Goal: Transaction & Acquisition: Purchase product/service

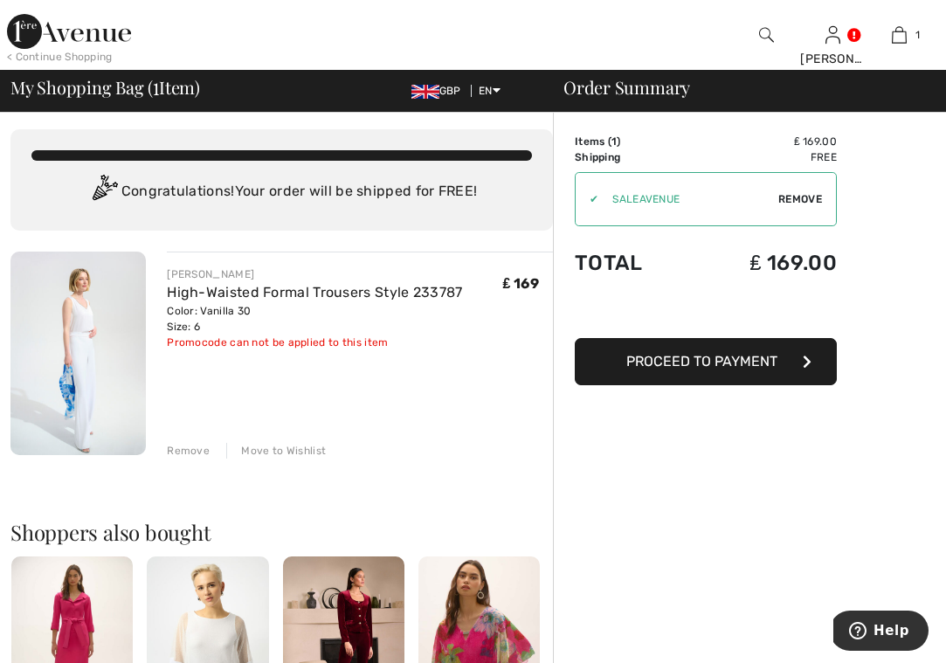
scroll to position [3, 0]
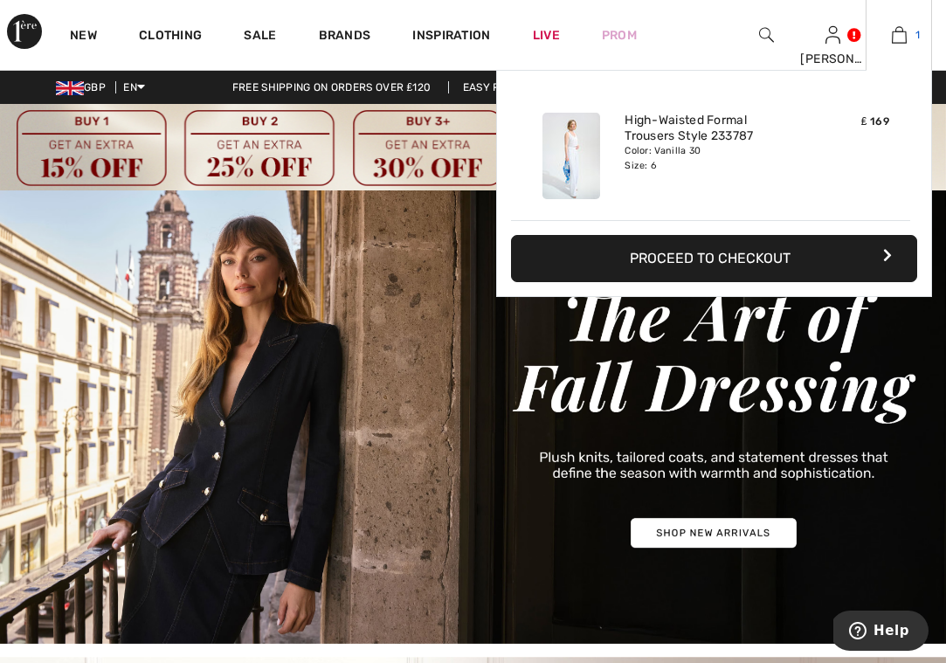
click at [909, 35] on link "1" at bounding box center [899, 34] width 65 height 21
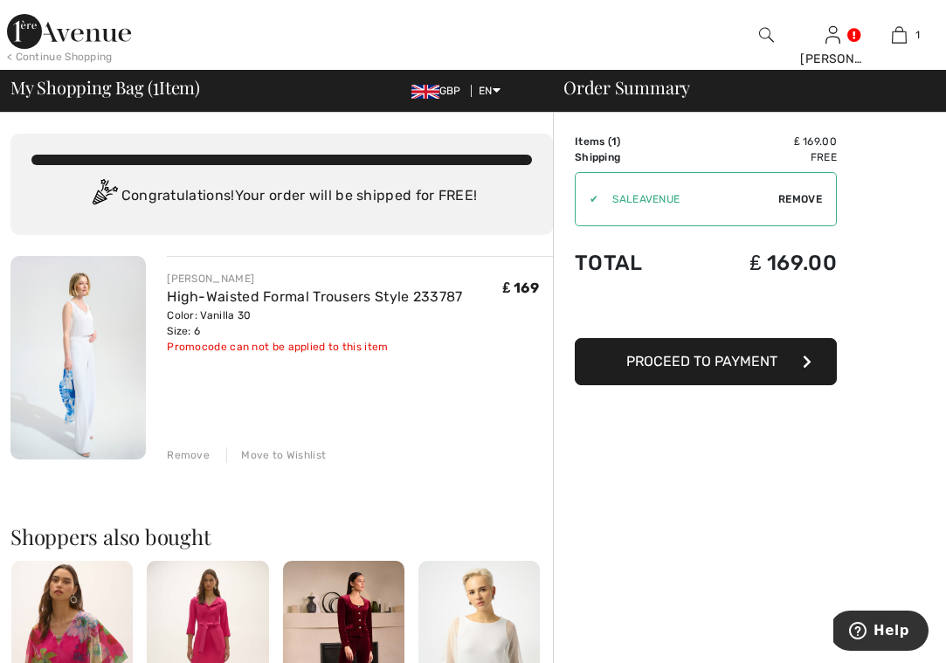
click at [790, 202] on span "Remove" at bounding box center [801, 199] width 44 height 16
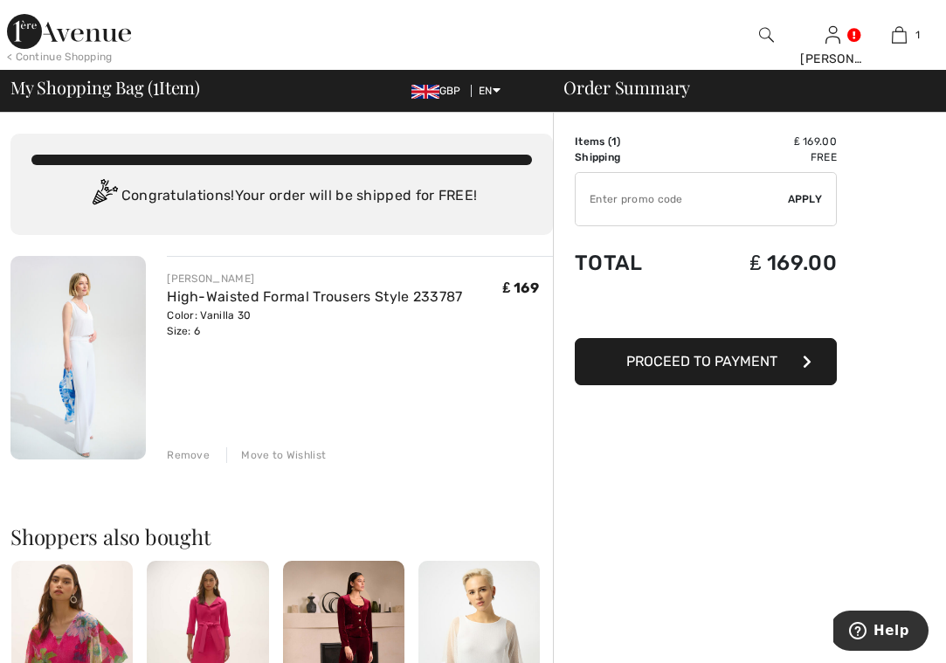
click at [135, 374] on img at bounding box center [77, 358] width 135 height 204
click at [128, 374] on img at bounding box center [77, 358] width 135 height 204
click at [195, 279] on div "[PERSON_NAME]" at bounding box center [314, 279] width 295 height 16
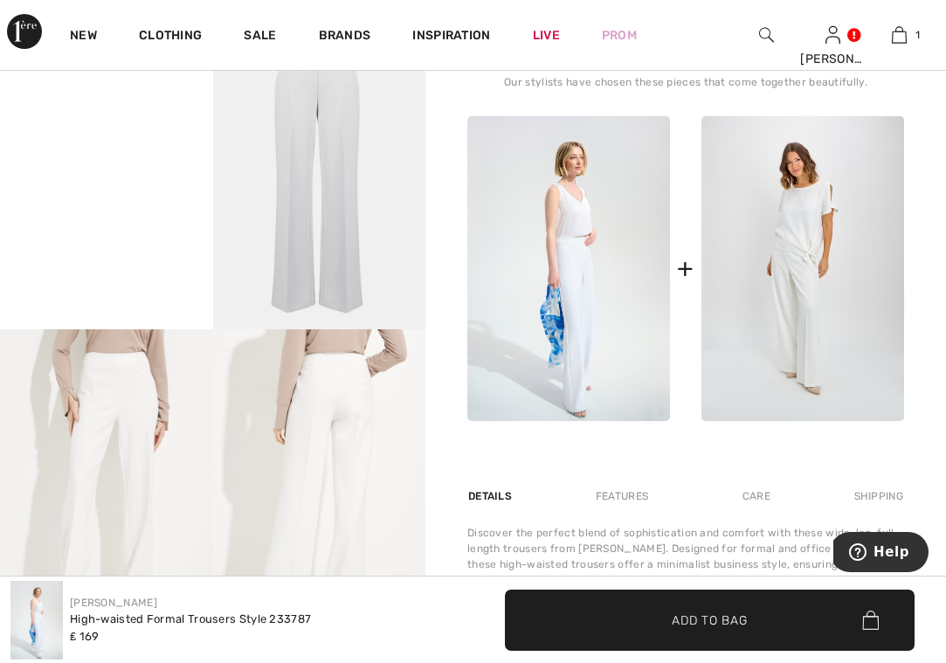
scroll to position [801, 0]
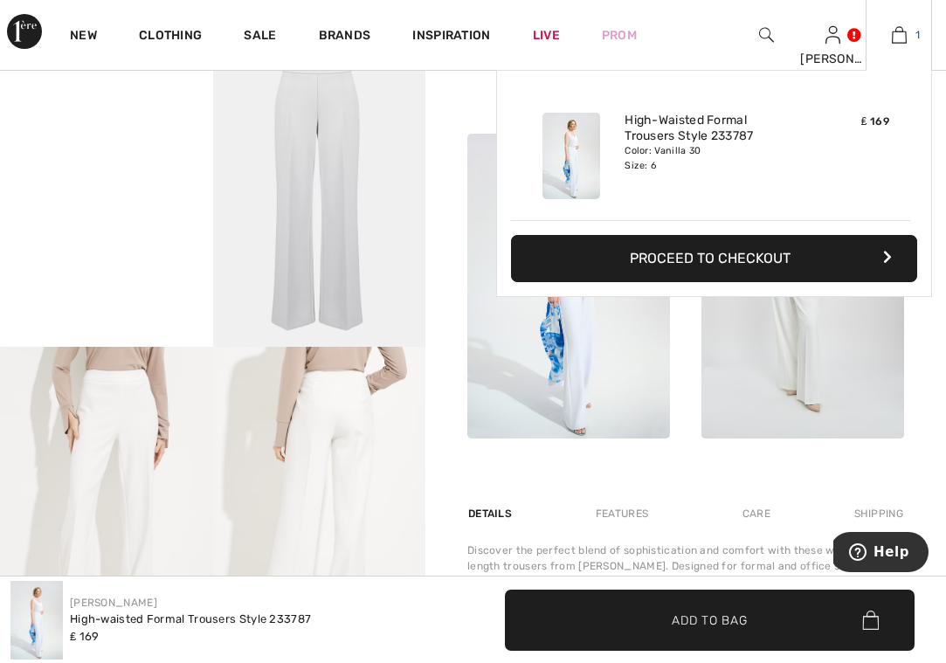
click at [897, 37] on img at bounding box center [899, 34] width 15 height 21
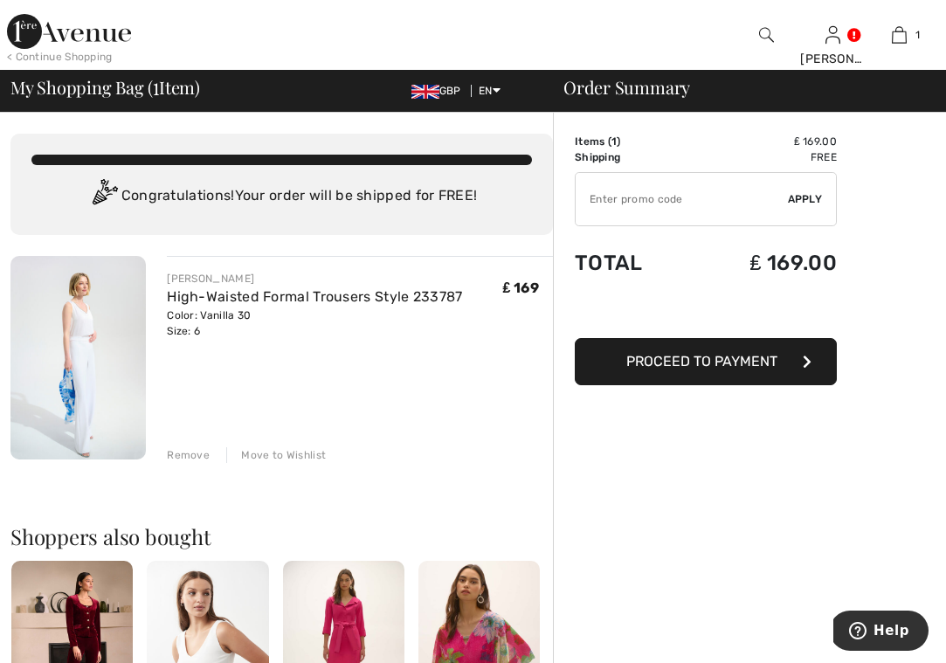
click at [704, 357] on span "Proceed to Payment" at bounding box center [702, 361] width 151 height 17
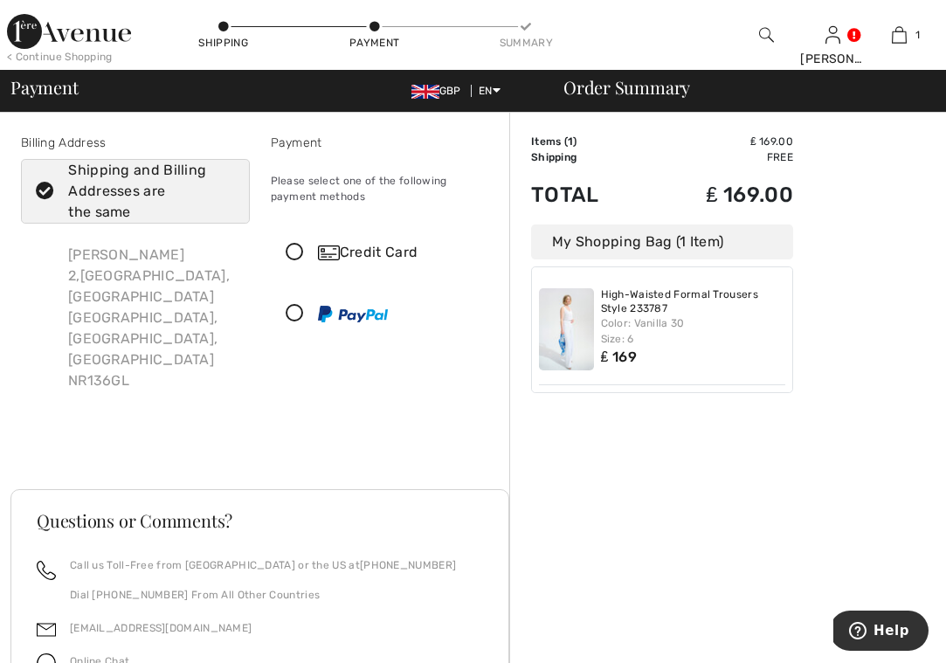
click at [295, 311] on icon at bounding box center [295, 314] width 46 height 18
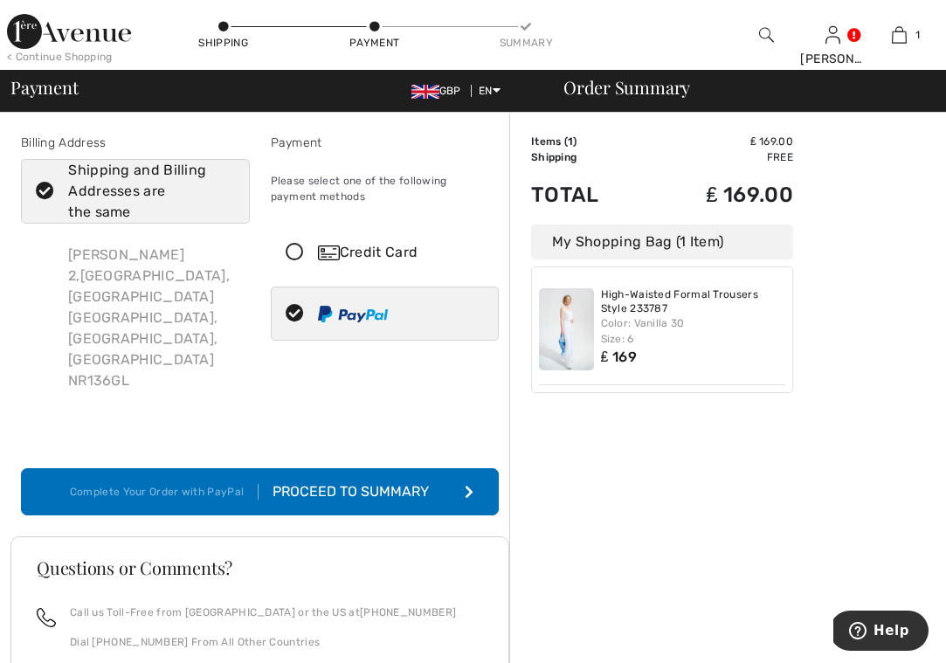
click at [372, 481] on div "Proceed to Summary" at bounding box center [354, 491] width 191 height 21
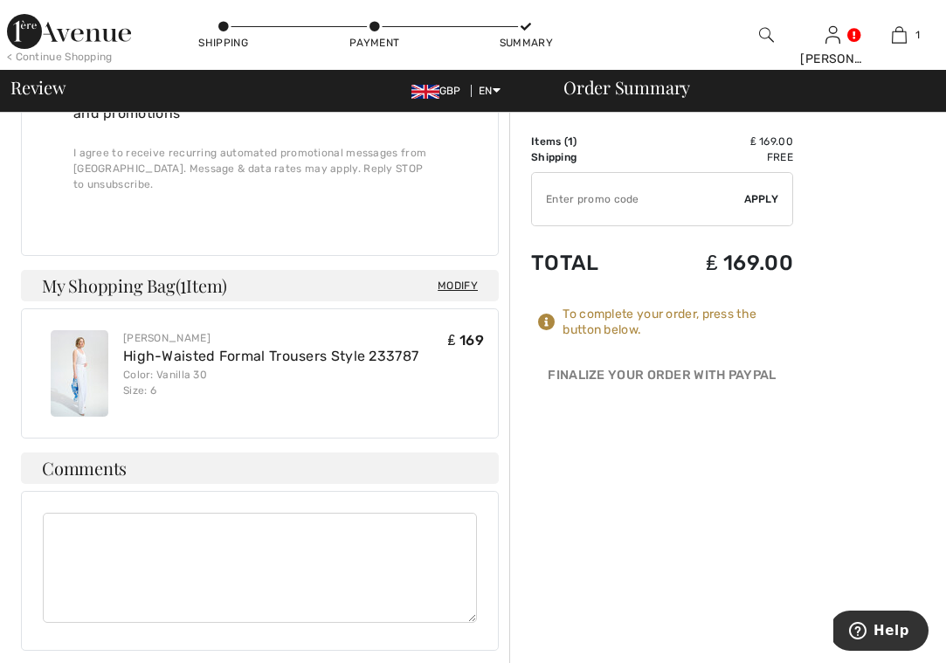
scroll to position [949, 0]
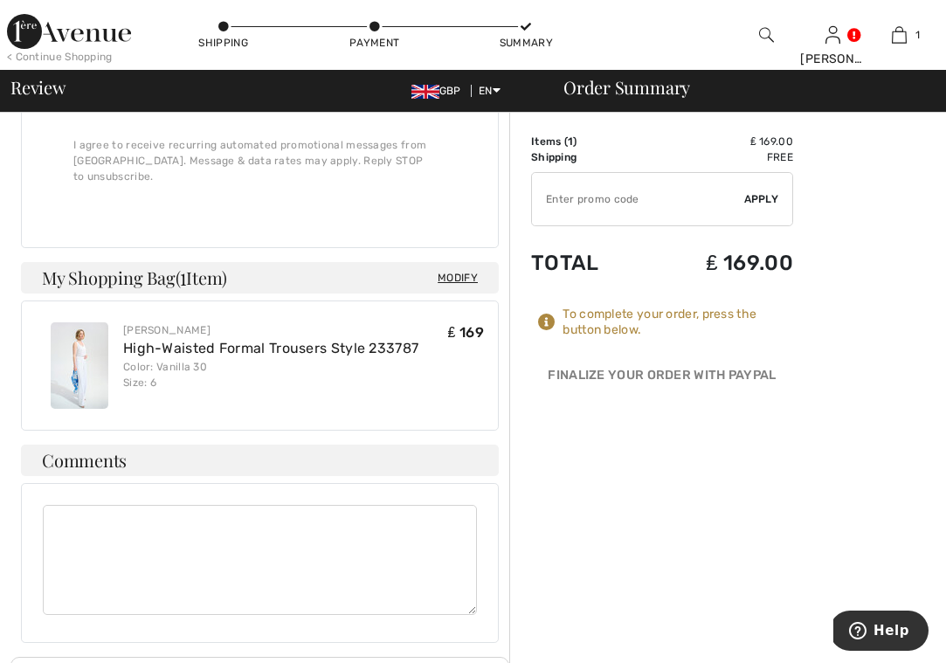
click at [52, 505] on textarea at bounding box center [260, 560] width 434 height 110
type textarea "please advise courier to leave parcel at the front porch"
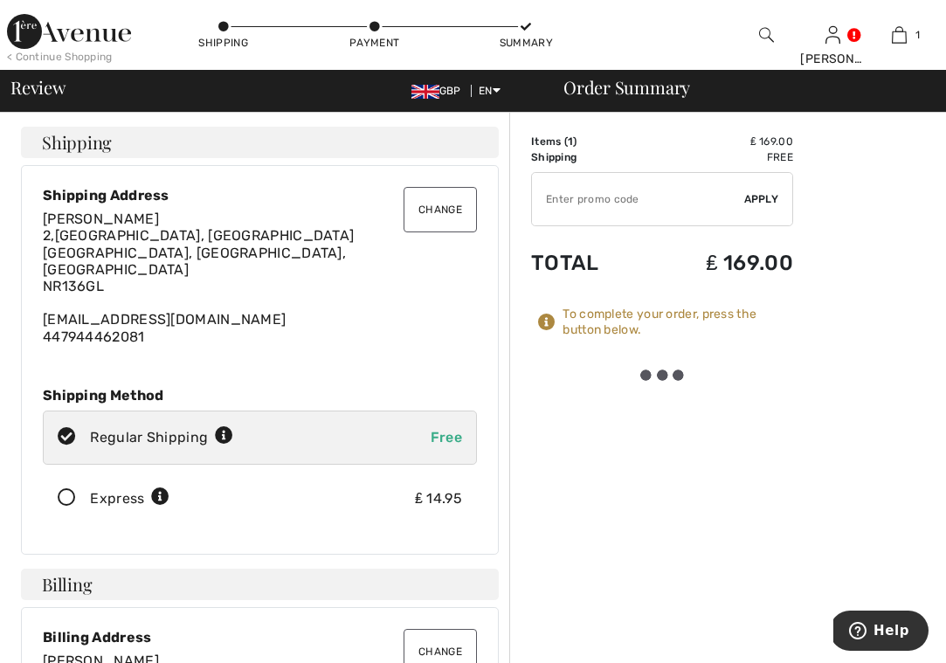
scroll to position [-1, 0]
